Goal: Find specific page/section: Find specific page/section

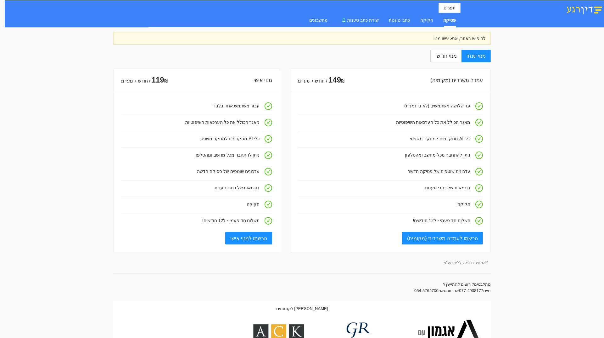
click at [453, 24] on div "פסיקה" at bounding box center [449, 20] width 13 height 14
click at [408, 23] on div "כתבי טענות" at bounding box center [399, 20] width 21 height 7
click at [453, 11] on button "תפריט" at bounding box center [450, 8] width 22 height 10
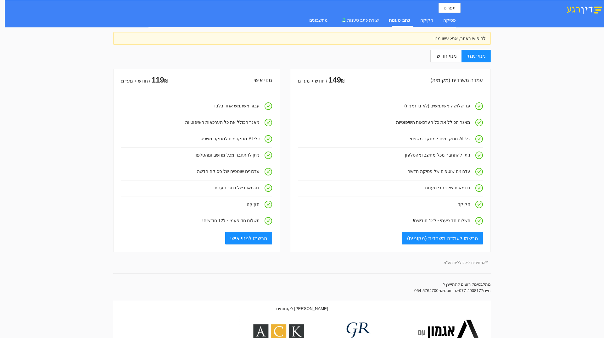
click at [516, 48] on div "תפריט פסיקה חקיקה כתבי טענות יצירת כתב טענות מחשבונים לחיפוש באתר, אנא עשו מנוי…" at bounding box center [302, 260] width 604 height 521
click at [448, 20] on div "פסיקה" at bounding box center [449, 20] width 13 height 7
click at [590, 13] on img at bounding box center [584, 9] width 39 height 11
click at [328, 21] on div "מחשבונים" at bounding box center [318, 20] width 19 height 7
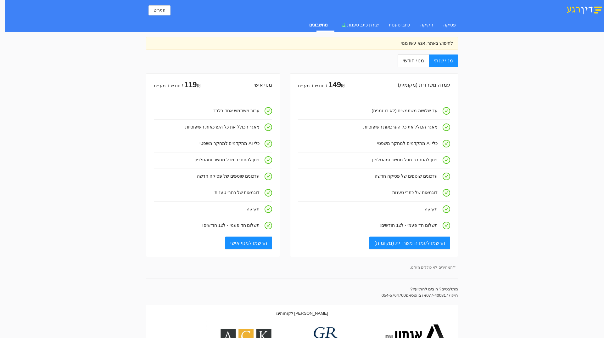
click at [328, 21] on div "מחשבונים" at bounding box center [318, 24] width 19 height 7
click at [432, 26] on div "חקיקה" at bounding box center [426, 24] width 13 height 7
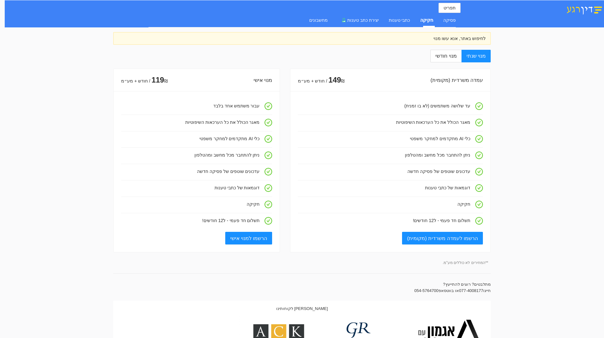
click at [416, 20] on div "פסיקה חקיקה כתבי טענות יצירת כתב טענות מחשבונים" at bounding box center [377, 20] width 157 height 14
click at [415, 20] on div "פסיקה חקיקה כתבי טענות יצירת כתב טענות מחשבונים" at bounding box center [377, 20] width 157 height 14
click at [410, 22] on div "כתבי טענות" at bounding box center [399, 20] width 21 height 7
